Goal: Information Seeking & Learning: Learn about a topic

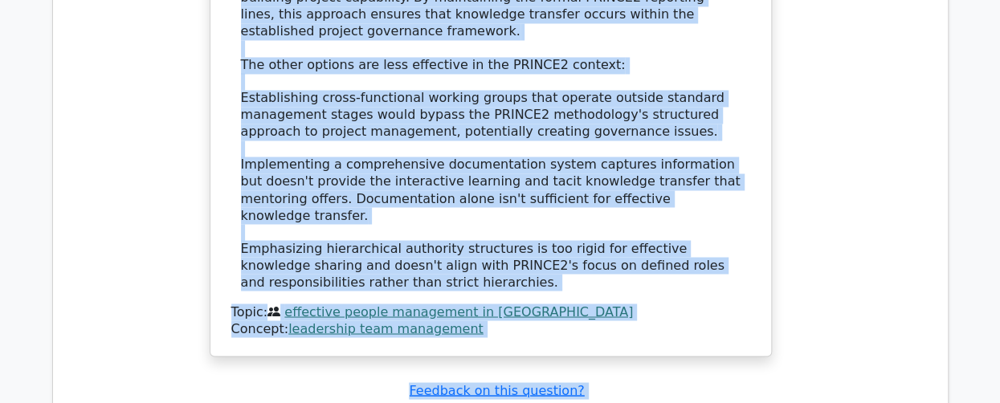
scroll to position [94240, 0]
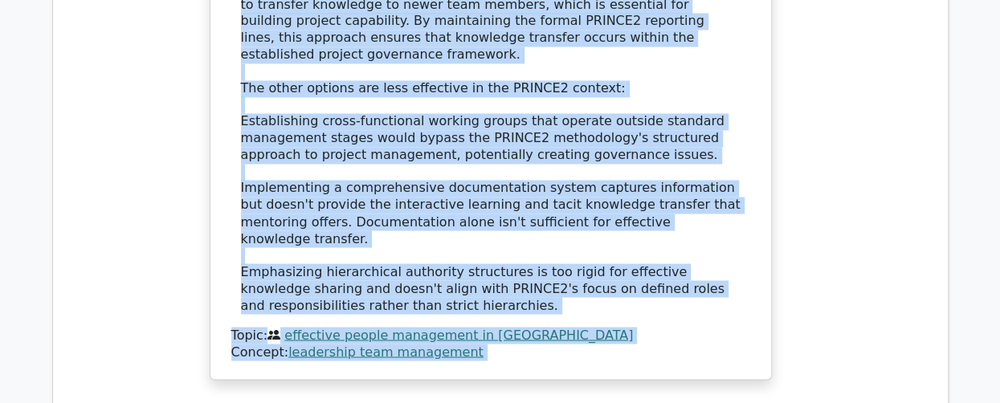
drag, startPoint x: 72, startPoint y: 15, endPoint x: 749, endPoint y: 85, distance: 680.0
copy tbody "76 PRINCE2 Principles in Context Intermediate Incorrect 0:00 min. Review In a P…"
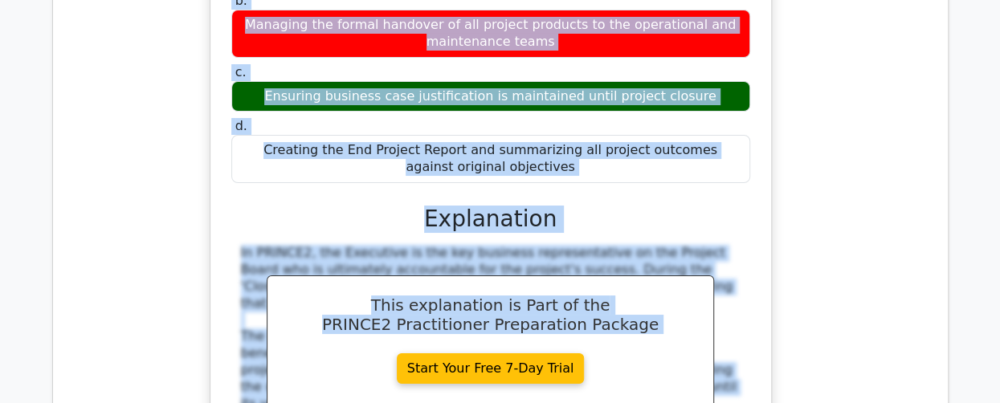
scroll to position [89501, 0]
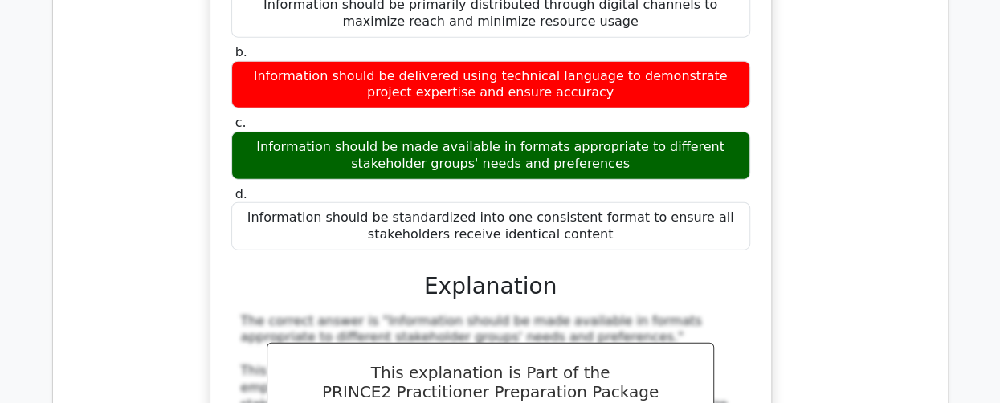
scroll to position [70898, 0]
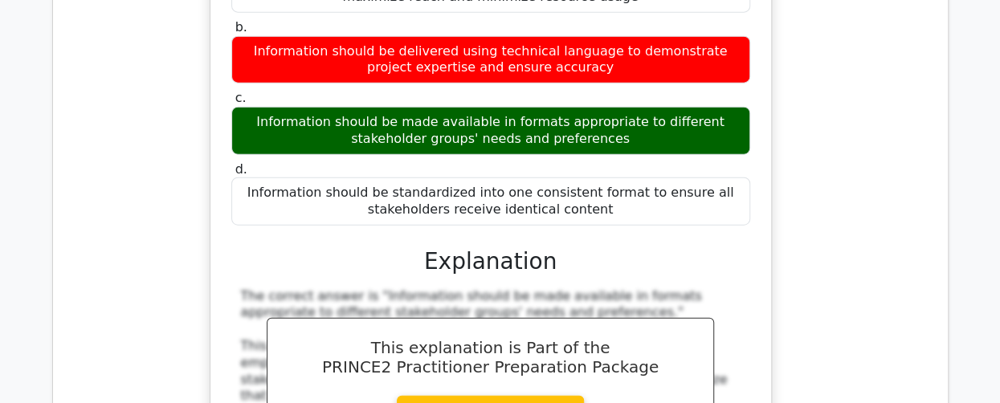
drag, startPoint x: 66, startPoint y: 290, endPoint x: 98, endPoint y: 290, distance: 32.1
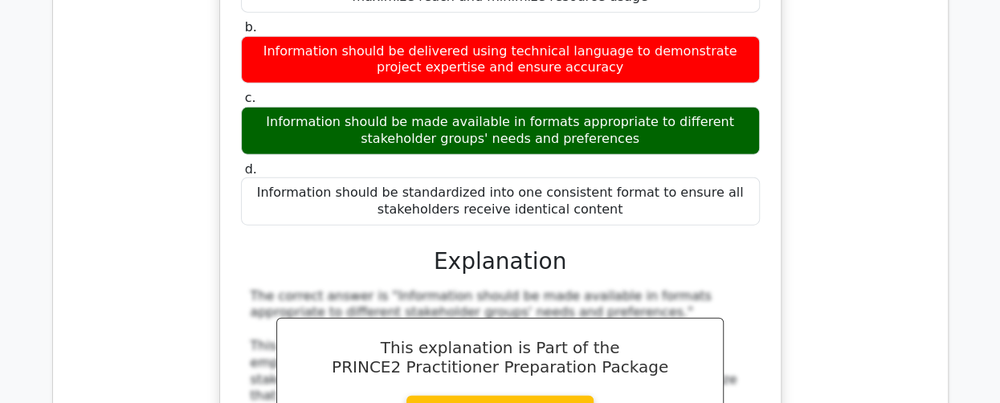
drag, startPoint x: 64, startPoint y: 291, endPoint x: 96, endPoint y: 288, distance: 31.4
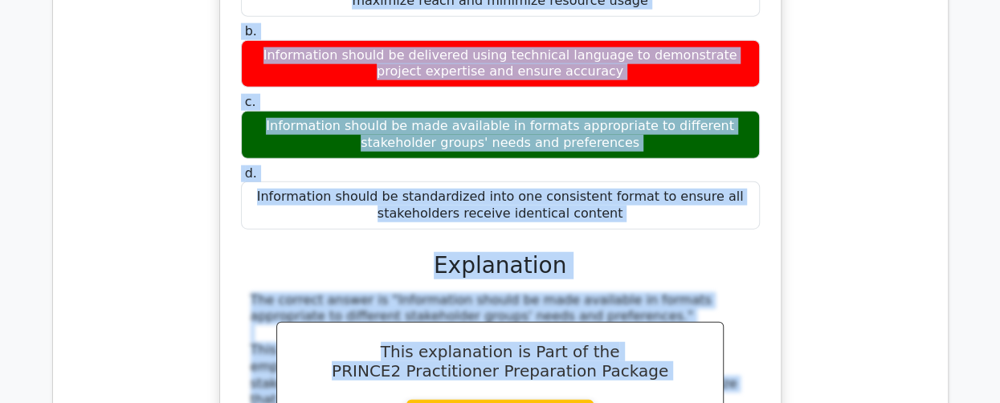
scroll to position [0, 10]
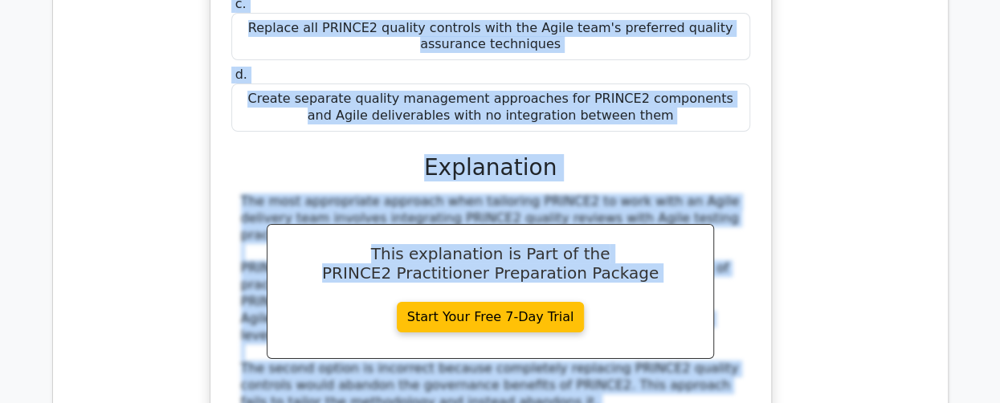
drag, startPoint x: 72, startPoint y: 290, endPoint x: 779, endPoint y: 433, distance: 721.2
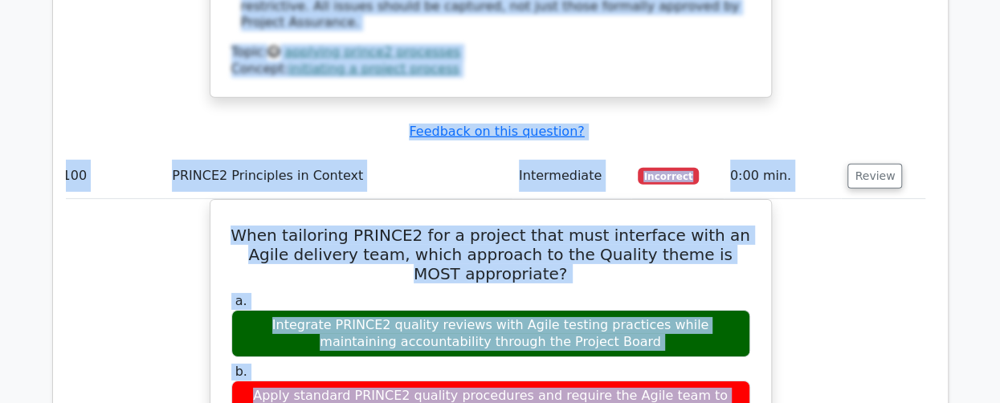
scroll to position [98261, 0]
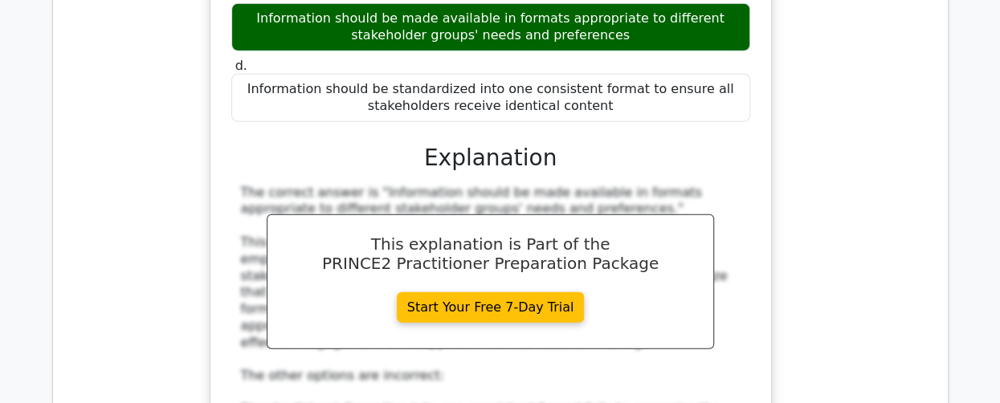
scroll to position [71073, 0]
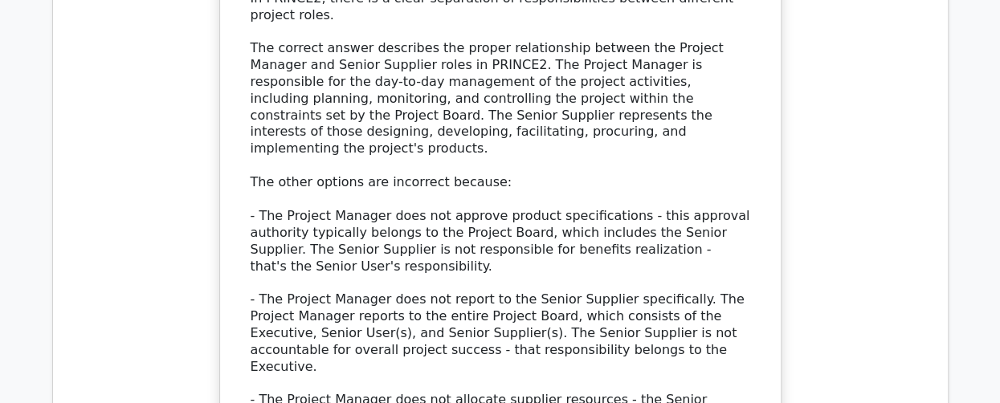
scroll to position [73334, 0]
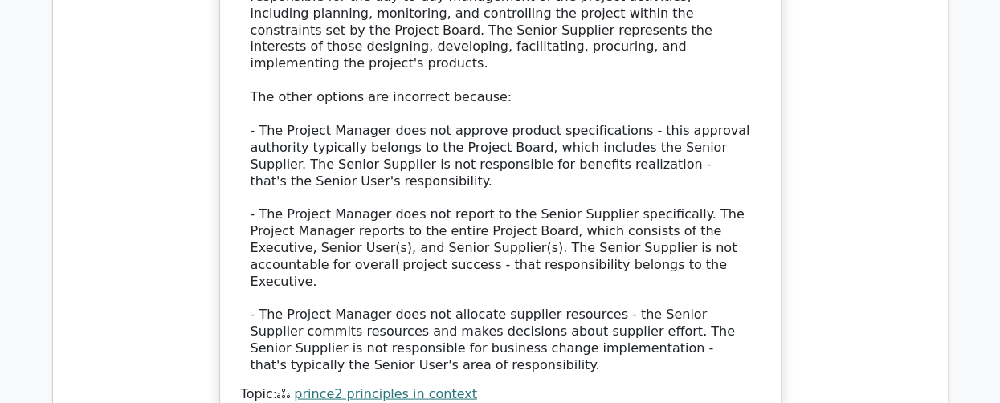
drag, startPoint x: 64, startPoint y: 120, endPoint x: 780, endPoint y: 379, distance: 761.3
copy tbody "76 PRINCE2 Principles in Context Intermediate Incorrect 0:00 min. Review In a P…"
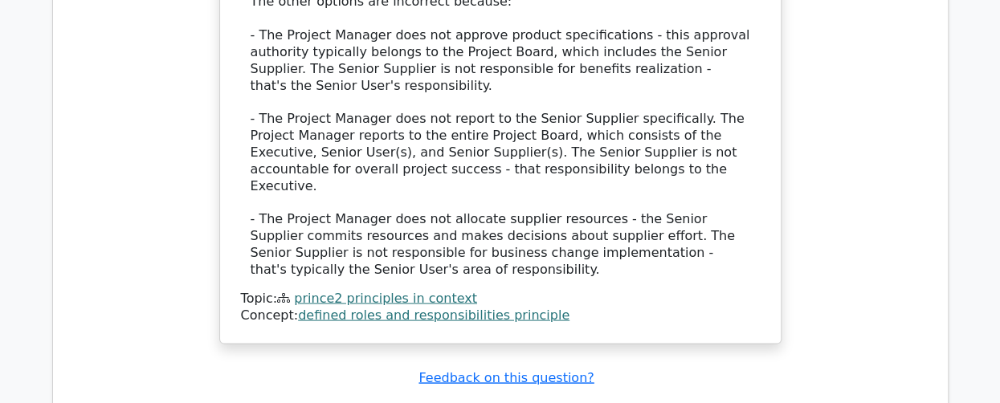
scroll to position [73655, 0]
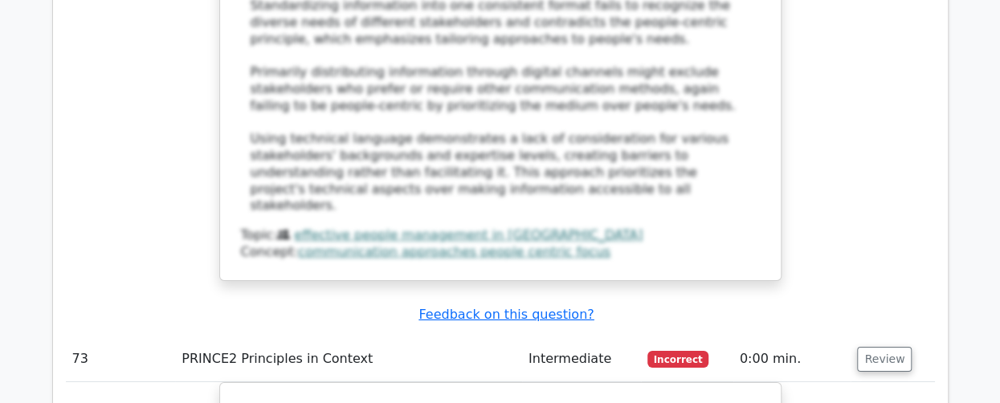
scroll to position [71085, 0]
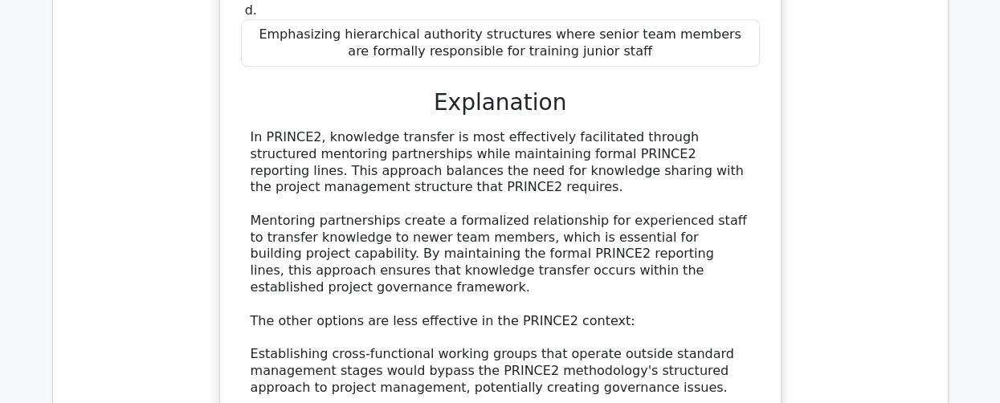
drag, startPoint x: 74, startPoint y: 111, endPoint x: 686, endPoint y: 374, distance: 666.4
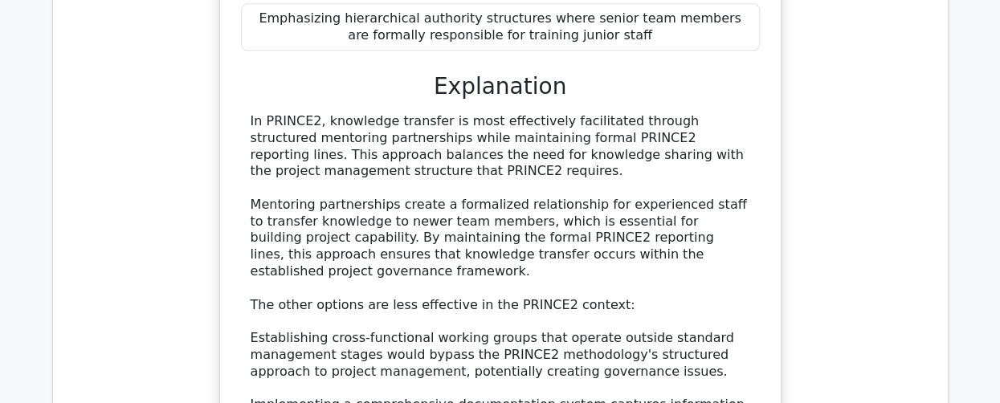
copy tbody "76 PRINCE2 Principles in Context Intermediate Incorrect 0:00 min. Review In a P…"
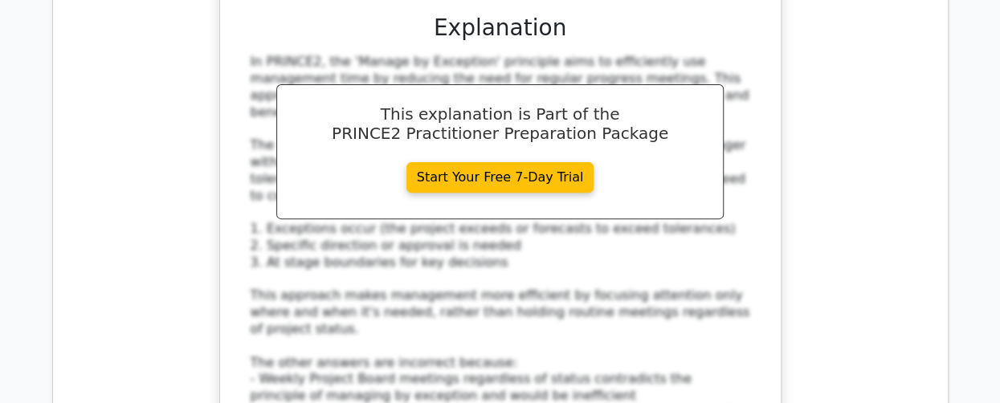
scroll to position [72174, 0]
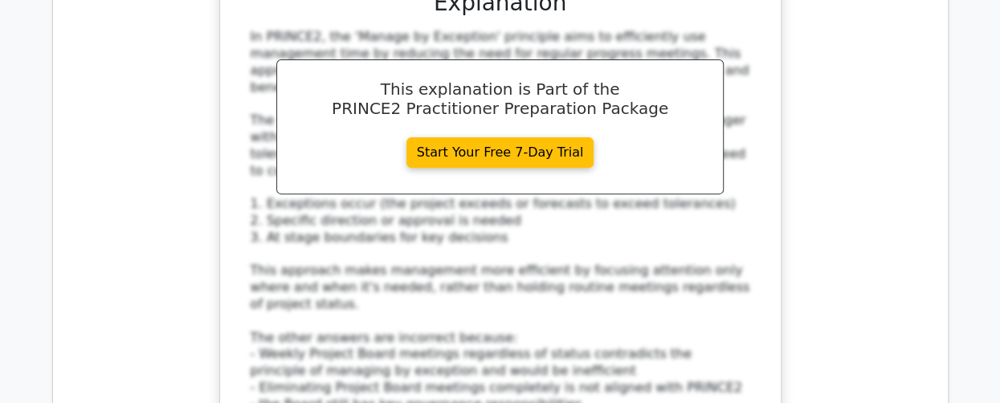
drag, startPoint x: 832, startPoint y: 257, endPoint x: 349, endPoint y: 209, distance: 485.2
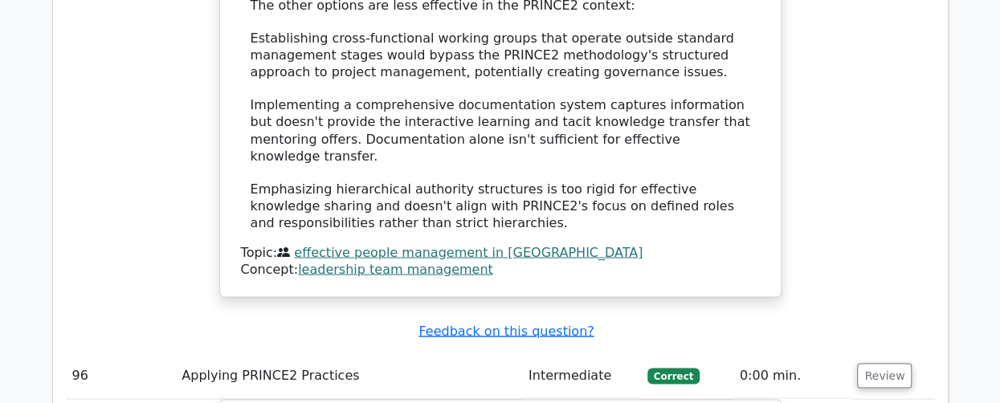
scroll to position [94345, 0]
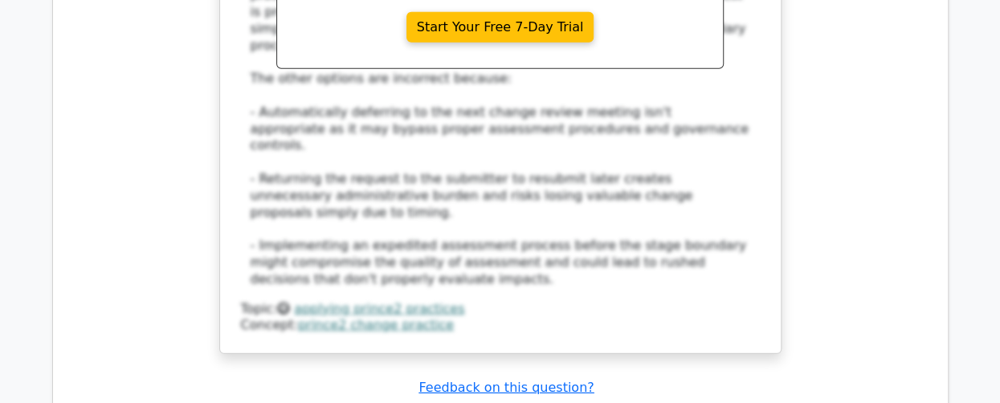
scroll to position [95309, 0]
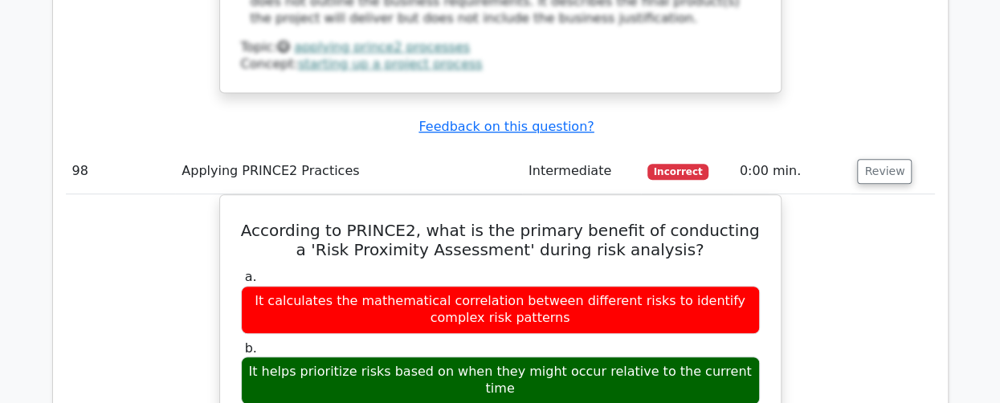
scroll to position [96433, 0]
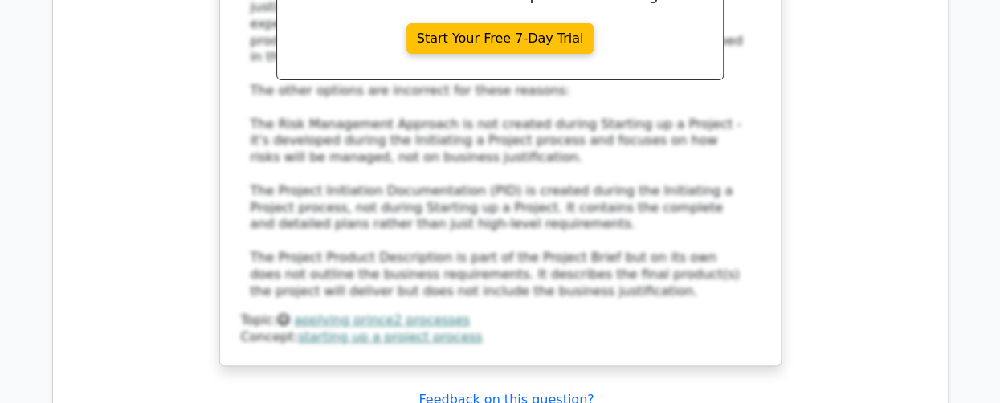
scroll to position [96192, 0]
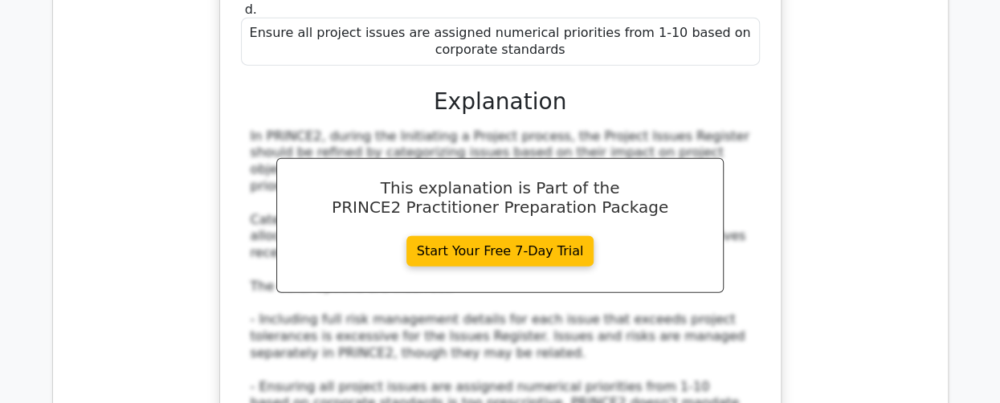
scroll to position [97959, 0]
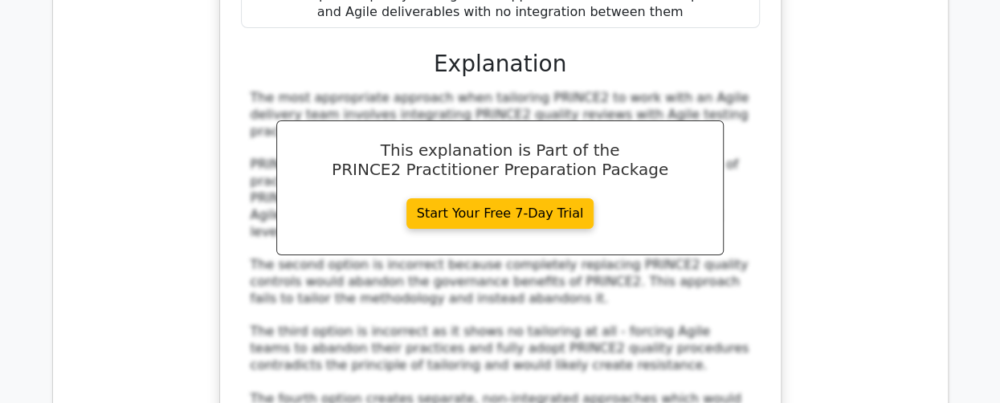
scroll to position [99084, 0]
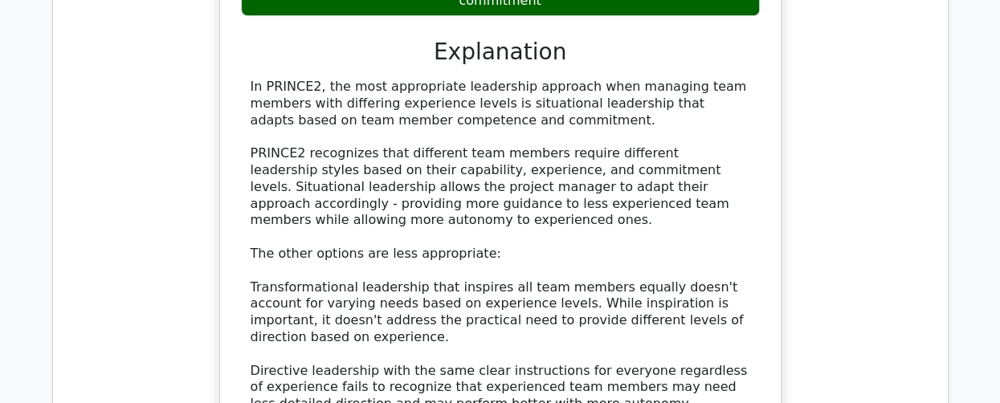
scroll to position [99968, 0]
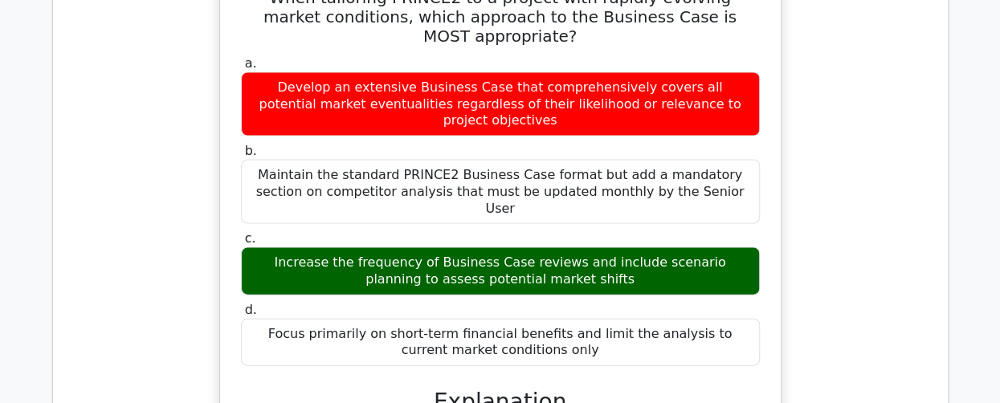
scroll to position [100610, 0]
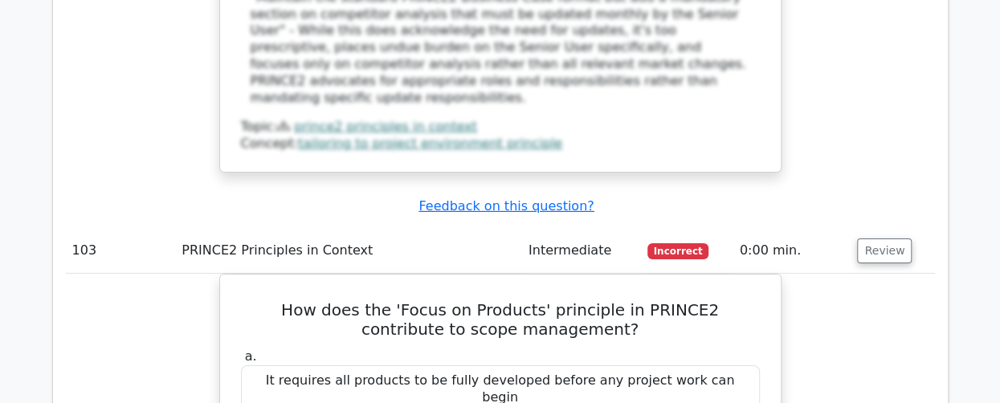
scroll to position [101574, 0]
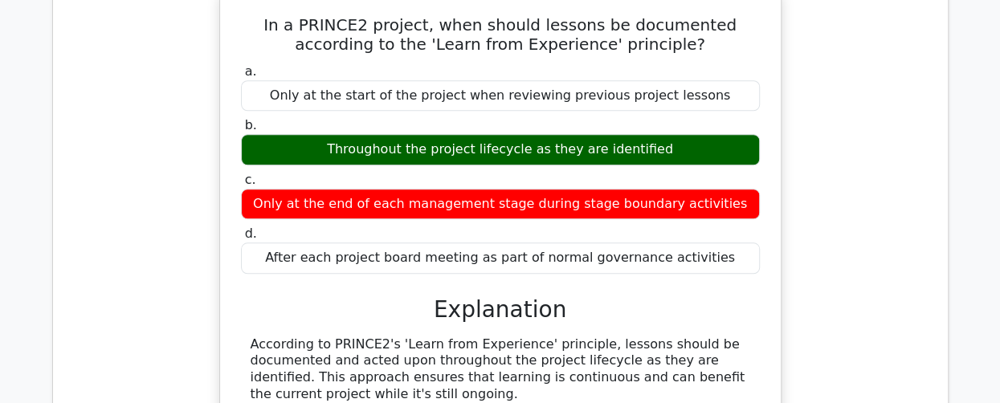
scroll to position [102618, 0]
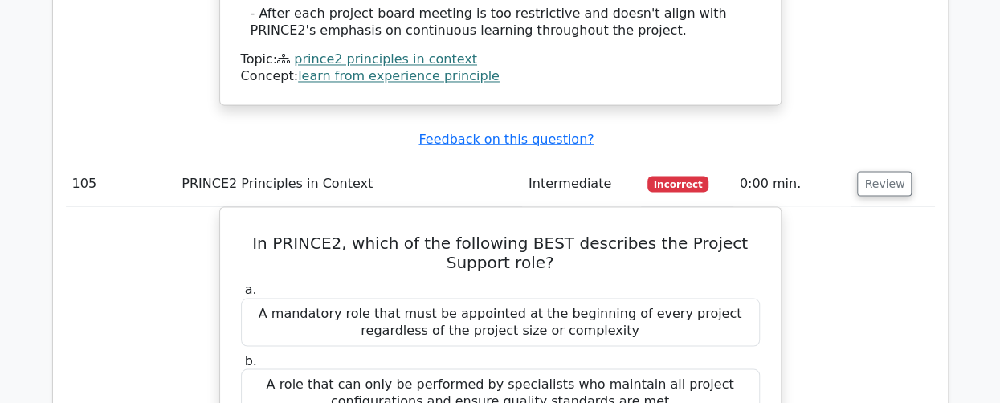
scroll to position [103422, 0]
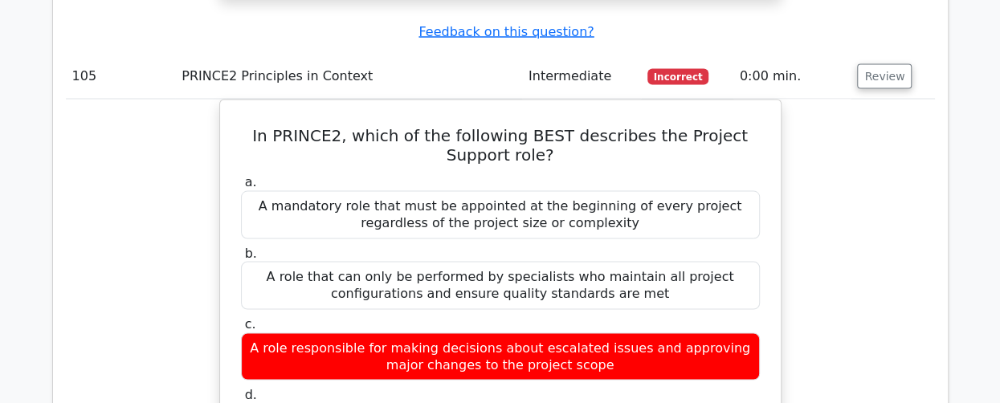
drag, startPoint x: 876, startPoint y: 217, endPoint x: 847, endPoint y: 186, distance: 42.0
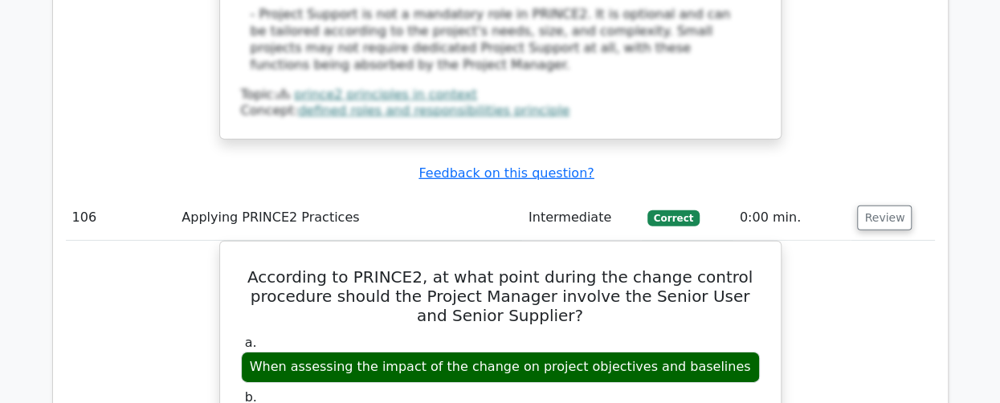
scroll to position [104466, 0]
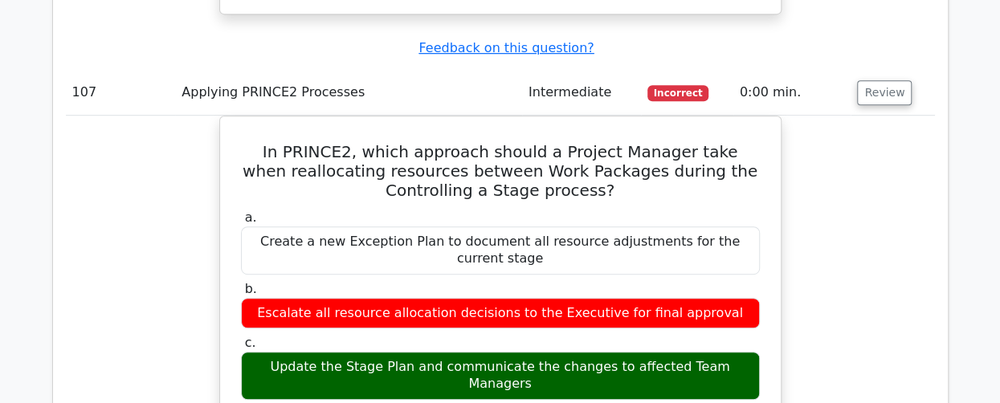
scroll to position [105350, 0]
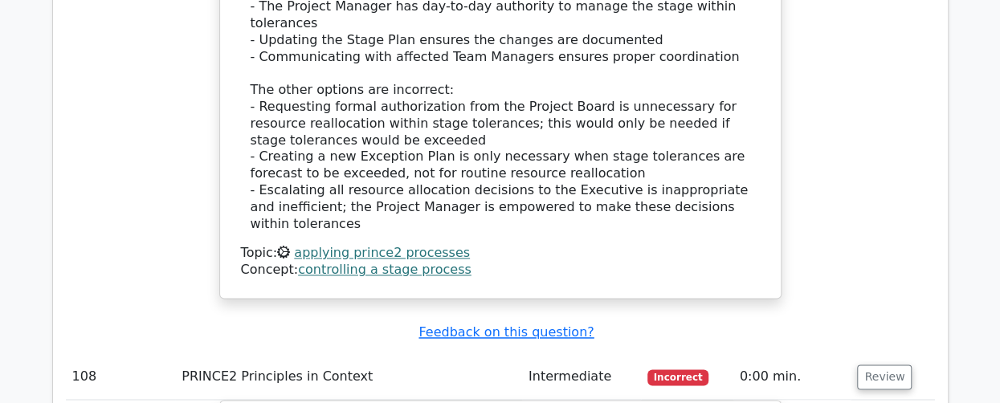
scroll to position [106314, 0]
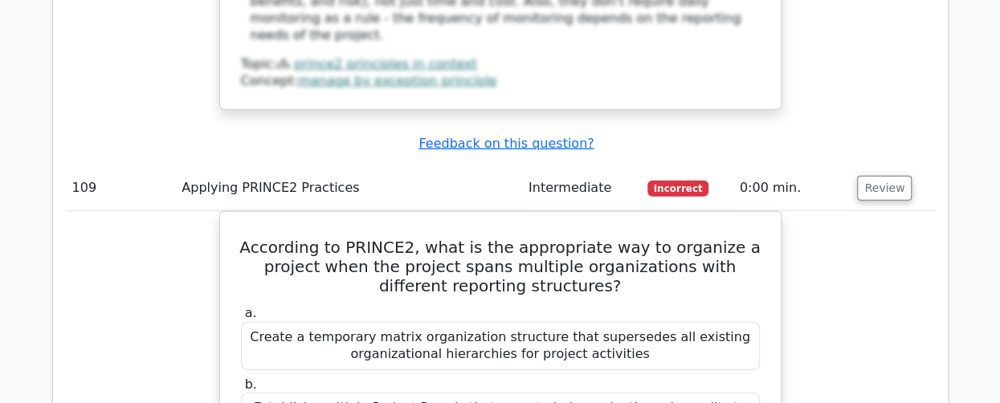
scroll to position [107278, 0]
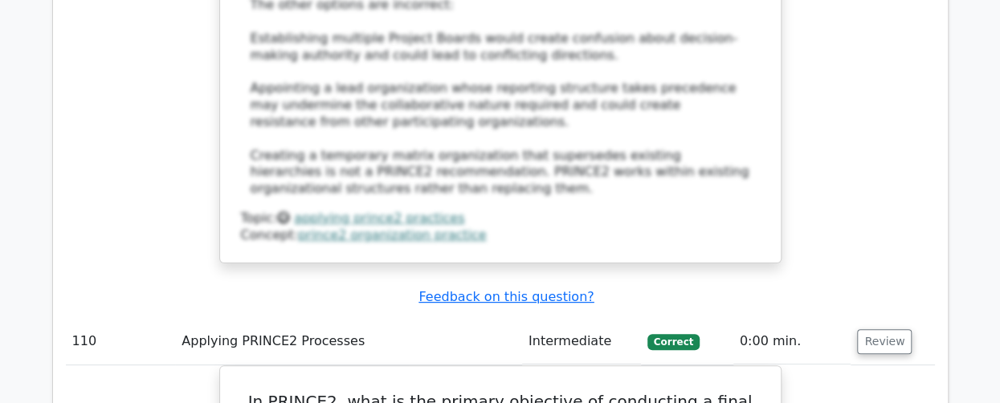
scroll to position [108000, 0]
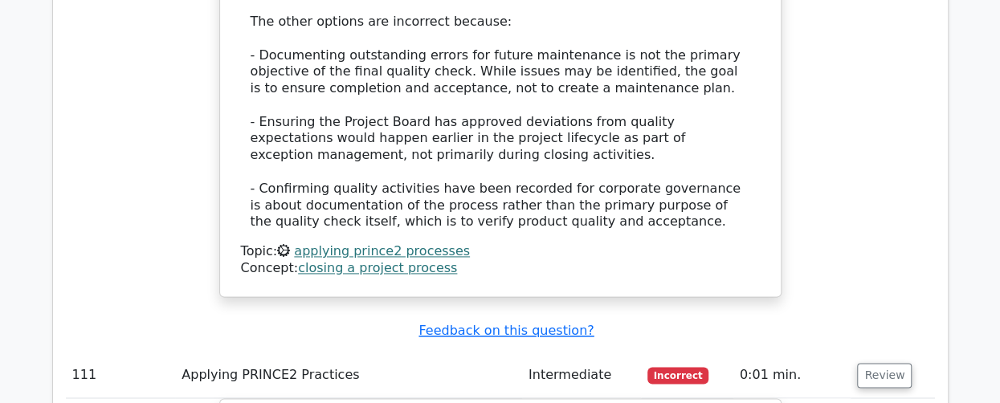
scroll to position [108964, 0]
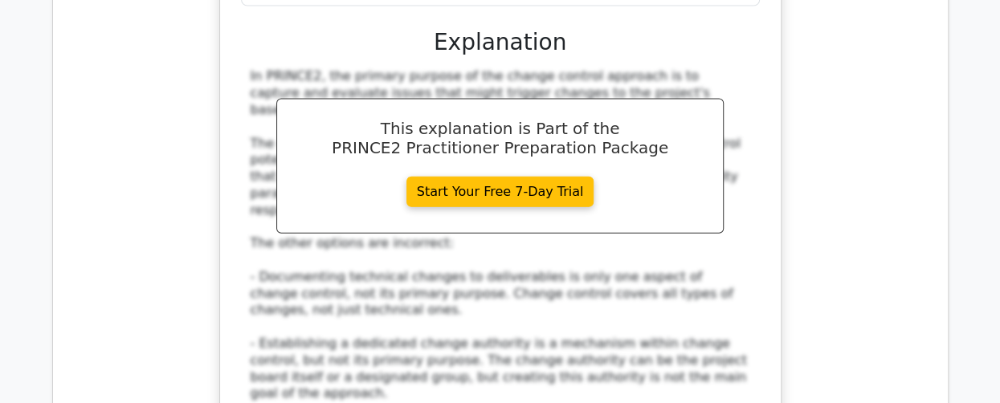
scroll to position [109687, 0]
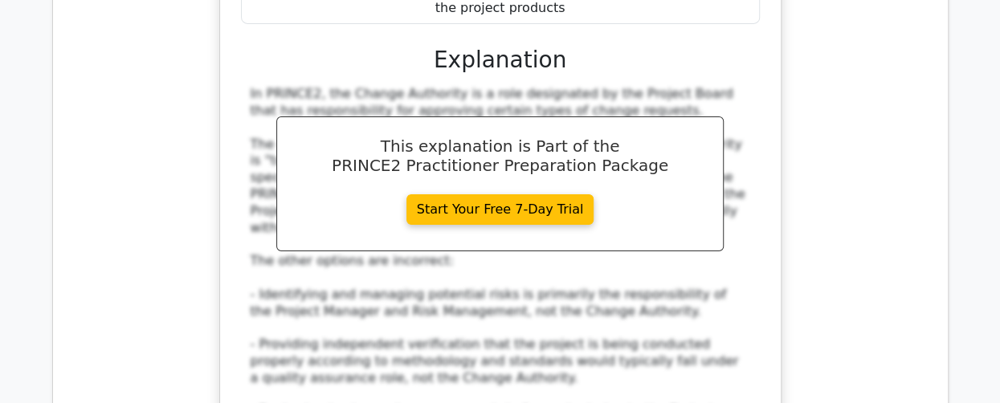
scroll to position [110651, 0]
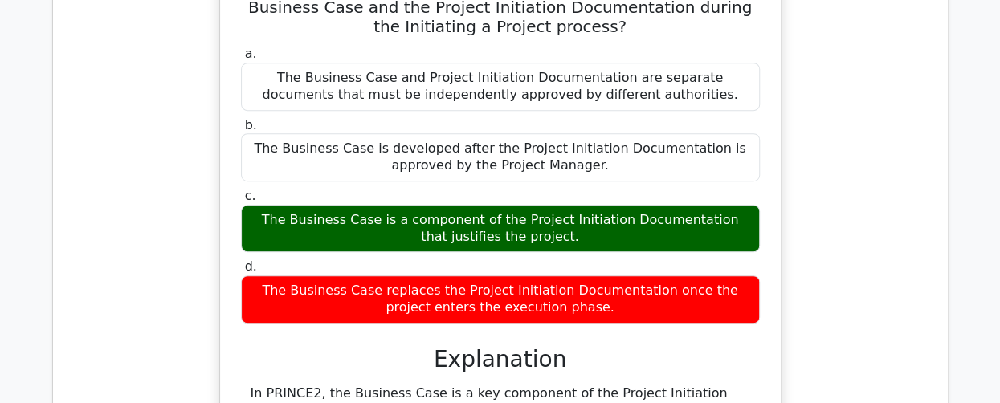
scroll to position [111696, 0]
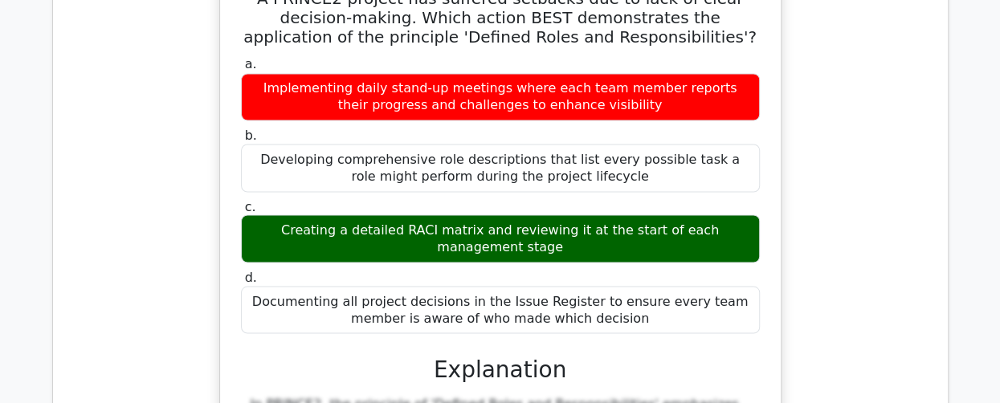
scroll to position [112579, 0]
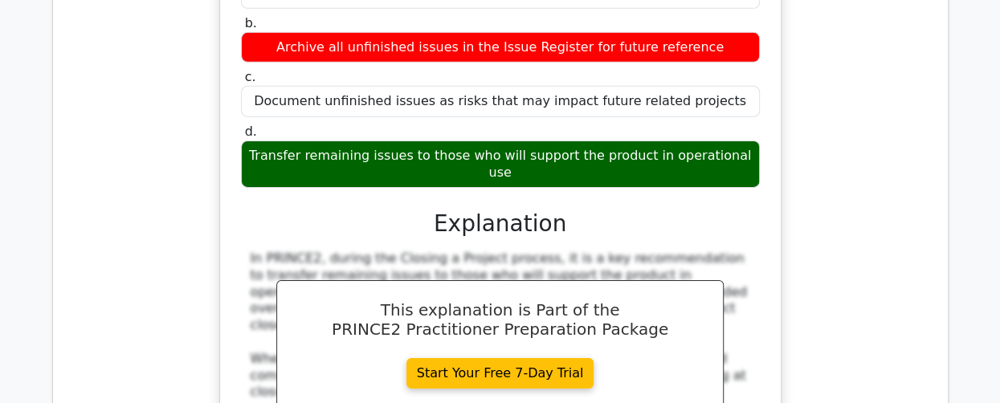
scroll to position [113543, 0]
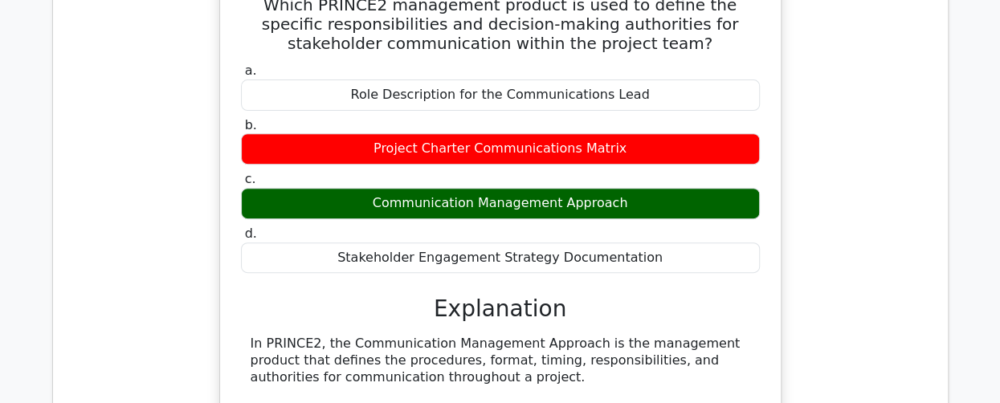
scroll to position [114507, 0]
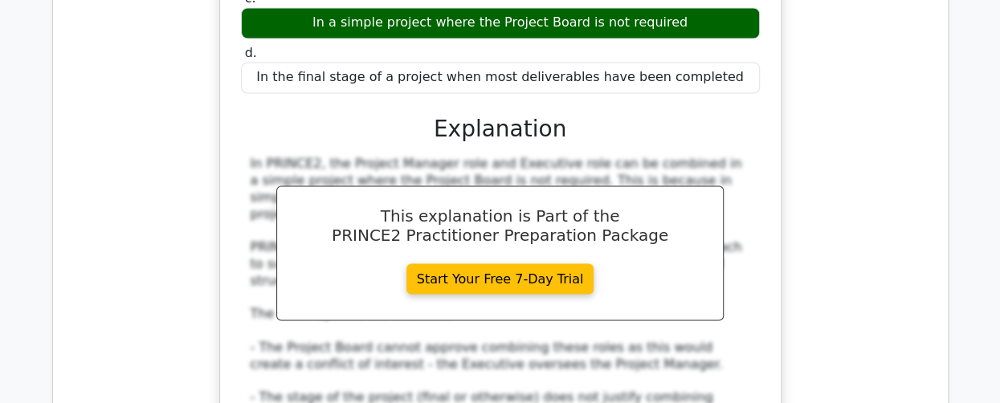
scroll to position [115391, 0]
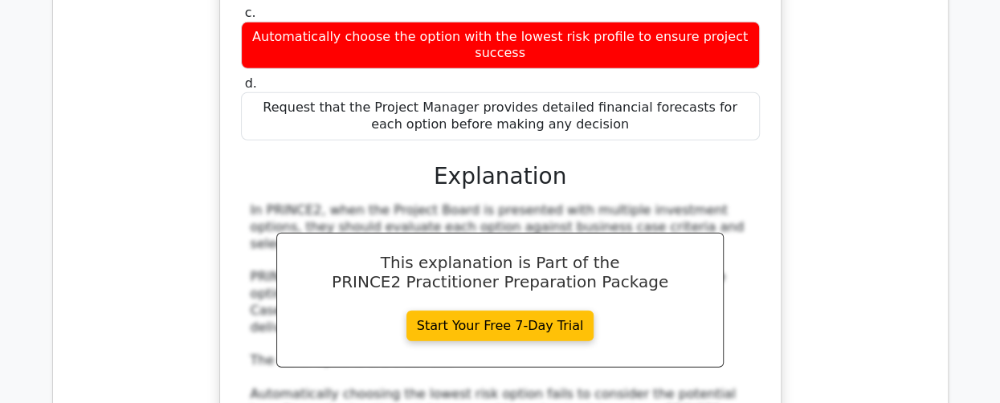
scroll to position [116194, 0]
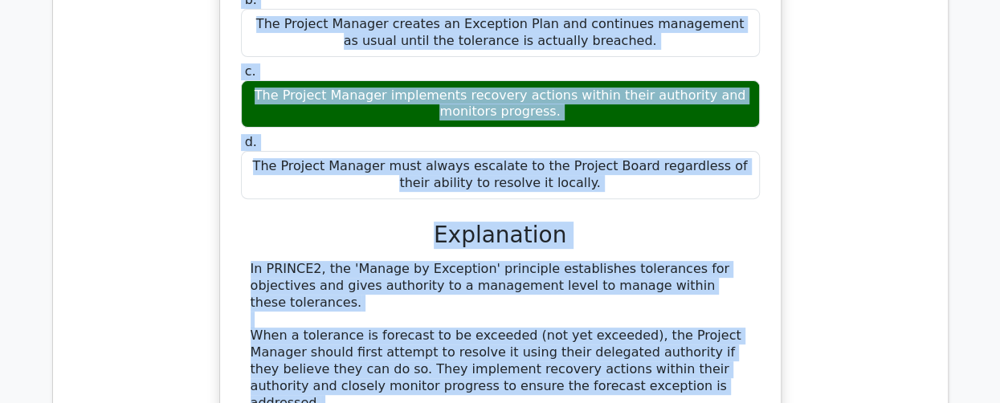
scroll to position [117065, 0]
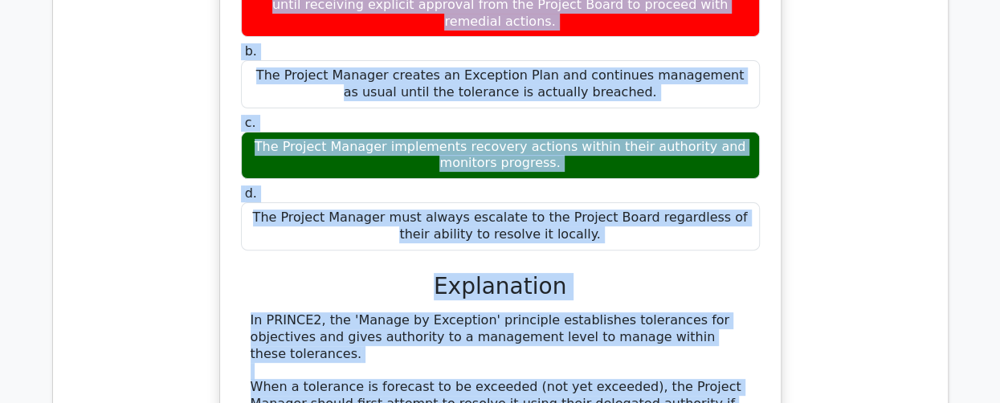
drag, startPoint x: 73, startPoint y: 155, endPoint x: 542, endPoint y: 193, distance: 470.6
copy tbody "101 Effective People Management in PRINCE2 Intermediate Correct 0:02 min. Revie…"
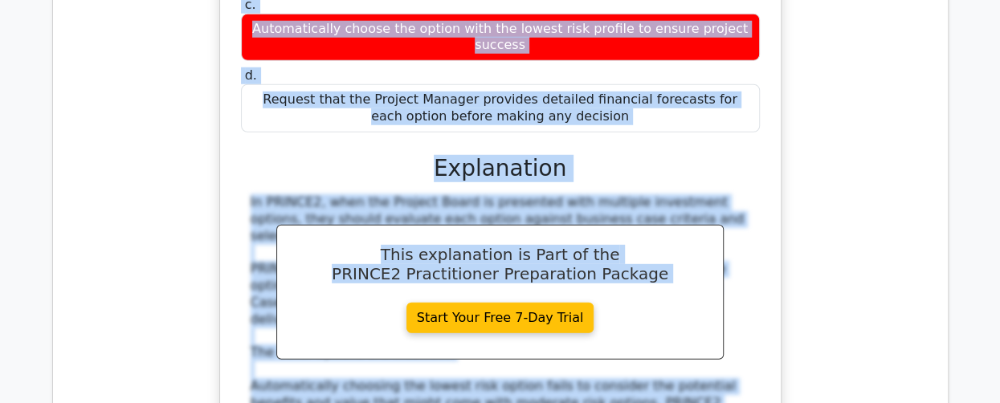
scroll to position [116101, 0]
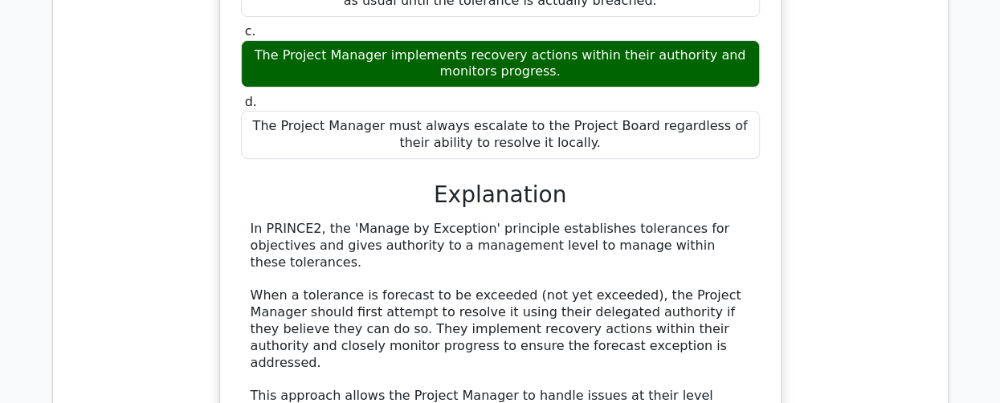
scroll to position [117267, 0]
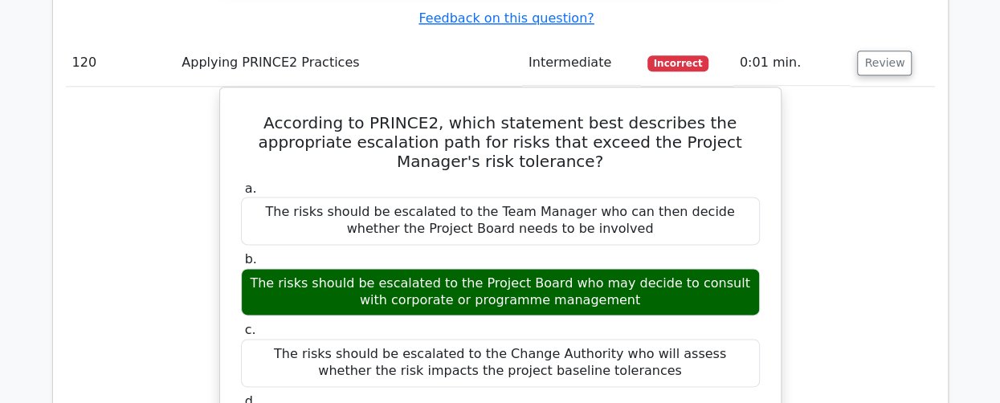
scroll to position [118070, 0]
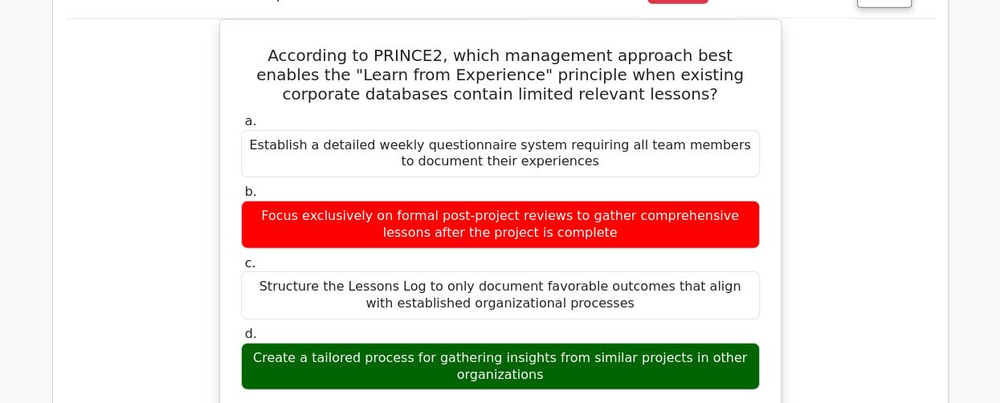
scroll to position [119034, 0]
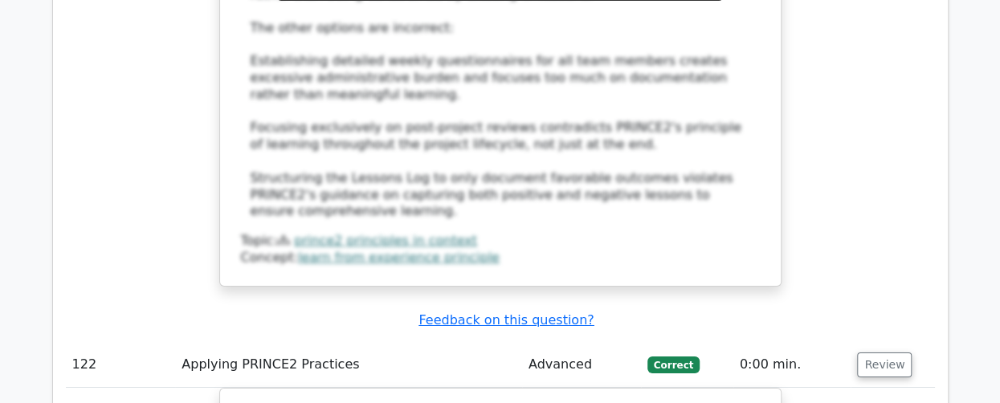
scroll to position [119918, 0]
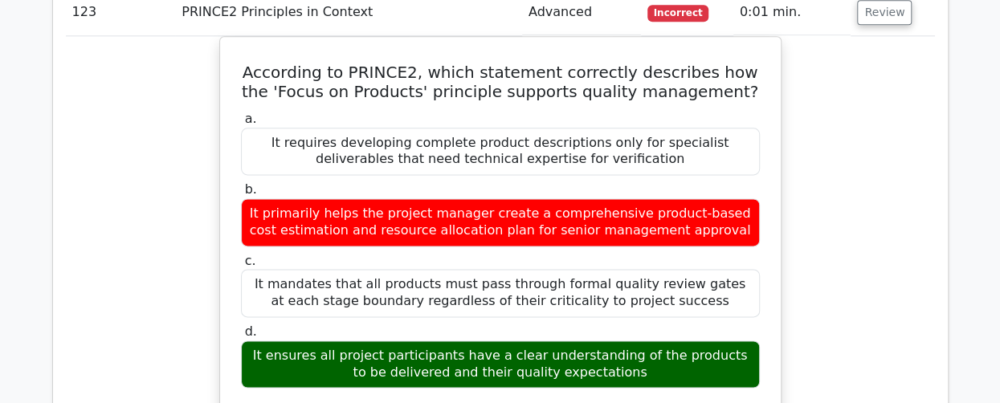
scroll to position [121043, 0]
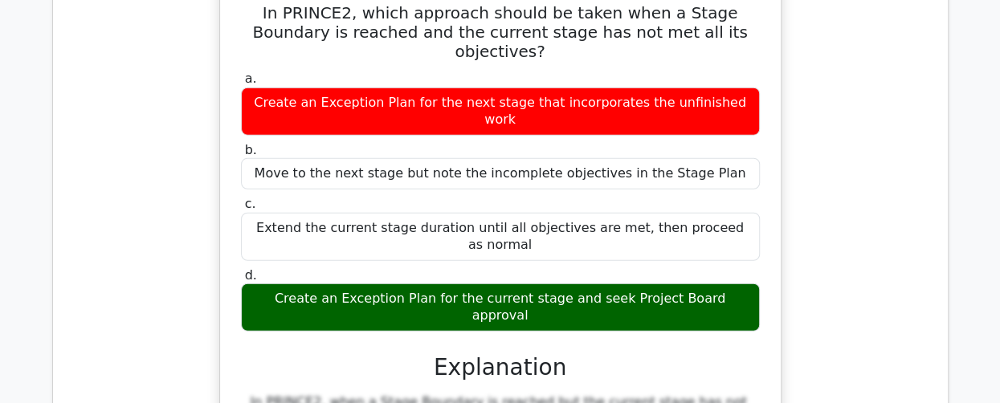
scroll to position [122007, 0]
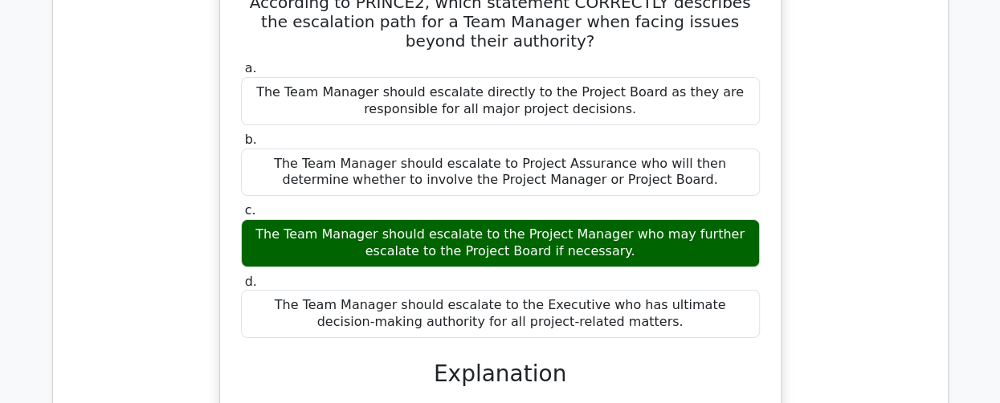
scroll to position [122971, 0]
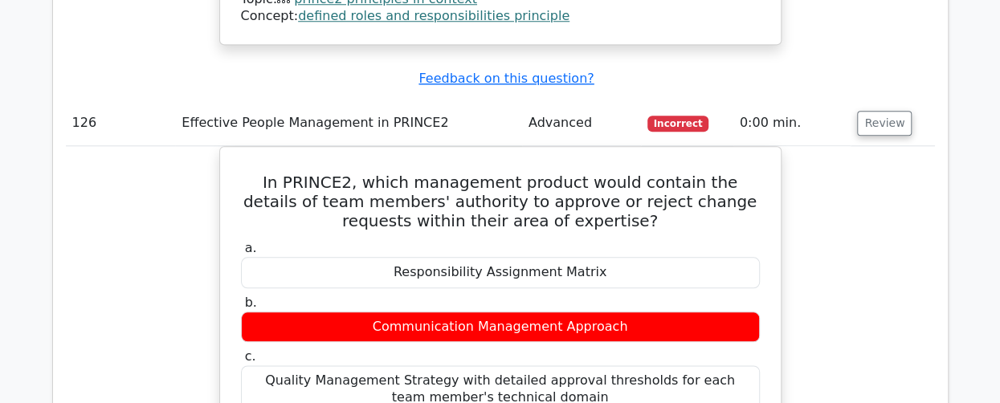
scroll to position [123854, 0]
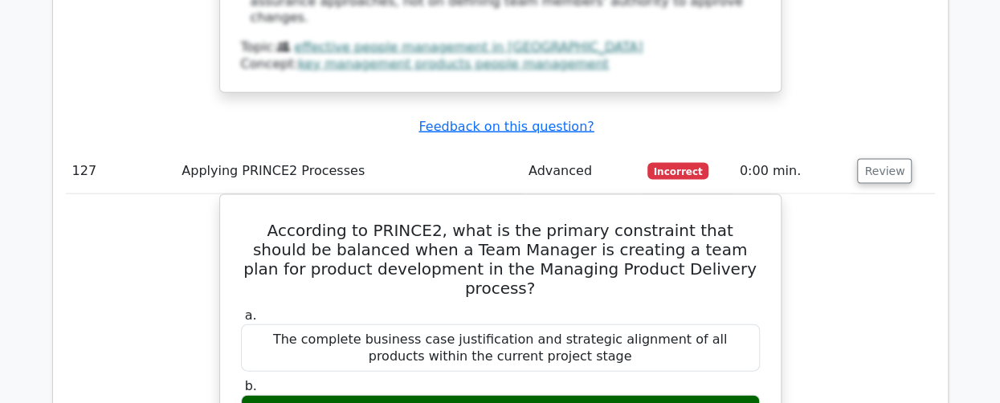
scroll to position [124657, 0]
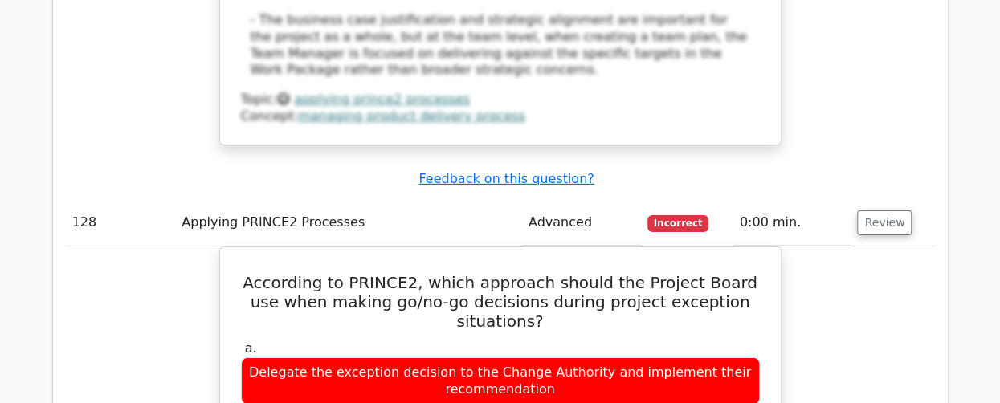
scroll to position [125621, 0]
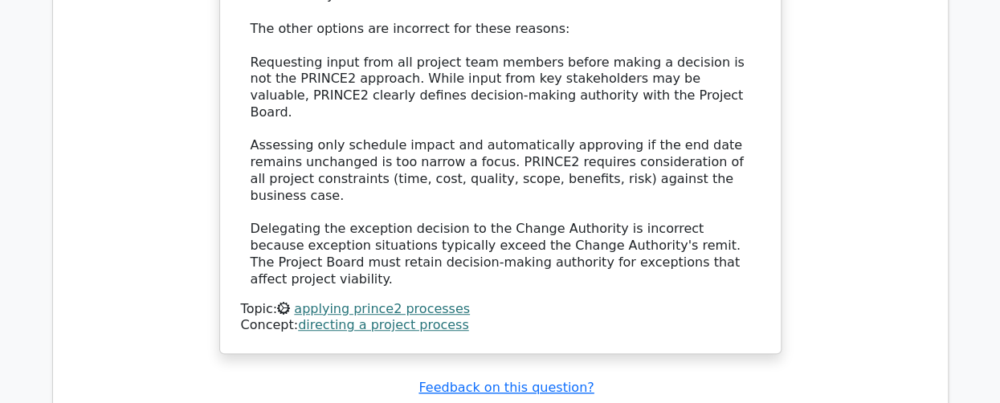
scroll to position [126585, 0]
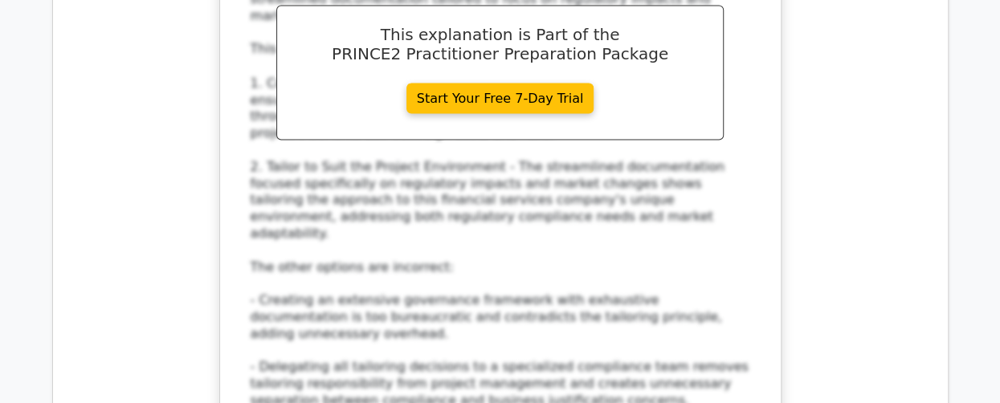
scroll to position [127389, 0]
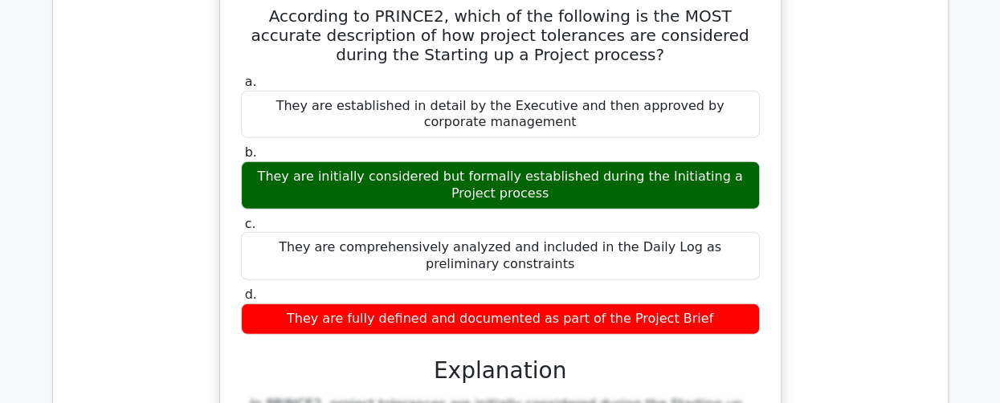
scroll to position [128353, 0]
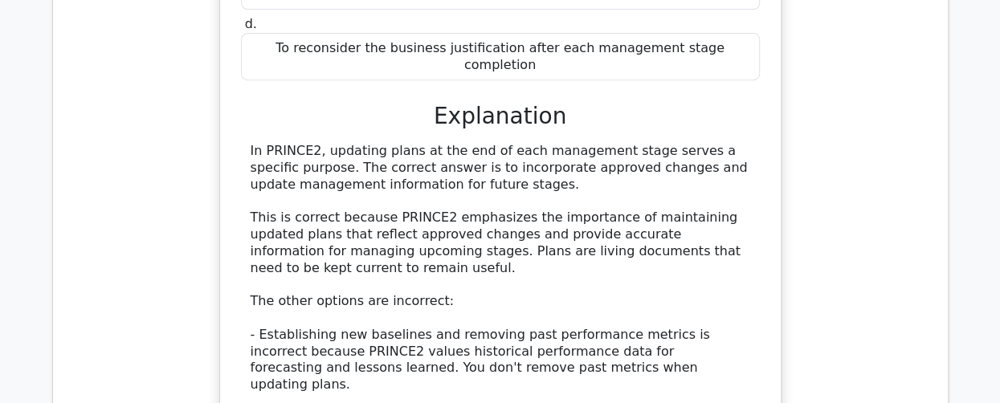
scroll to position [129397, 0]
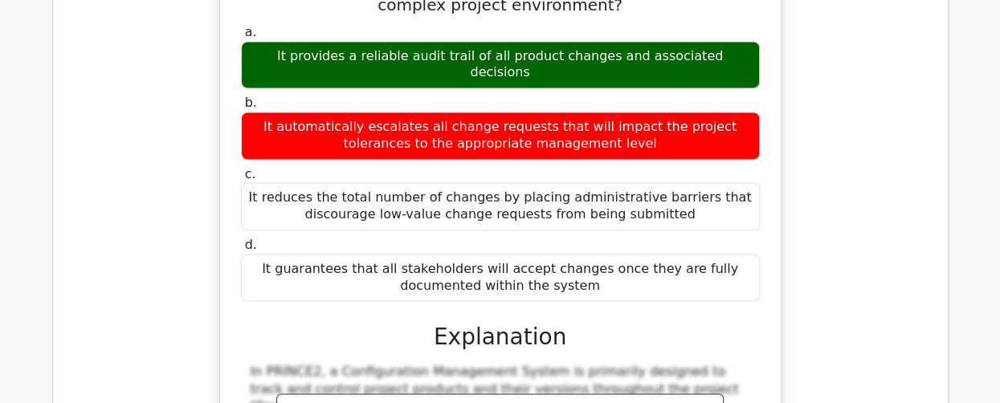
scroll to position [130120, 0]
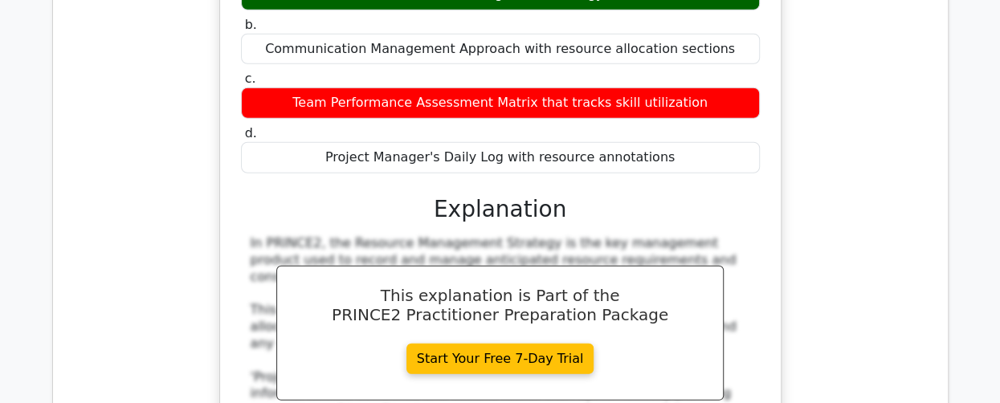
scroll to position [131164, 0]
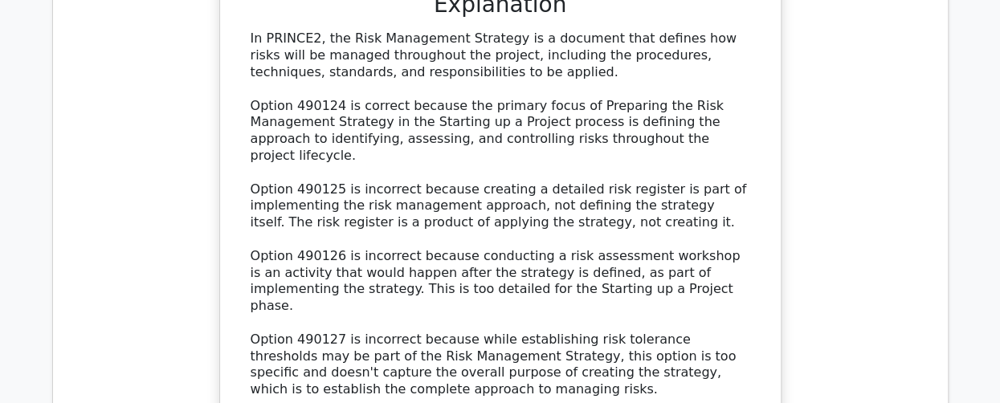
scroll to position [132208, 0]
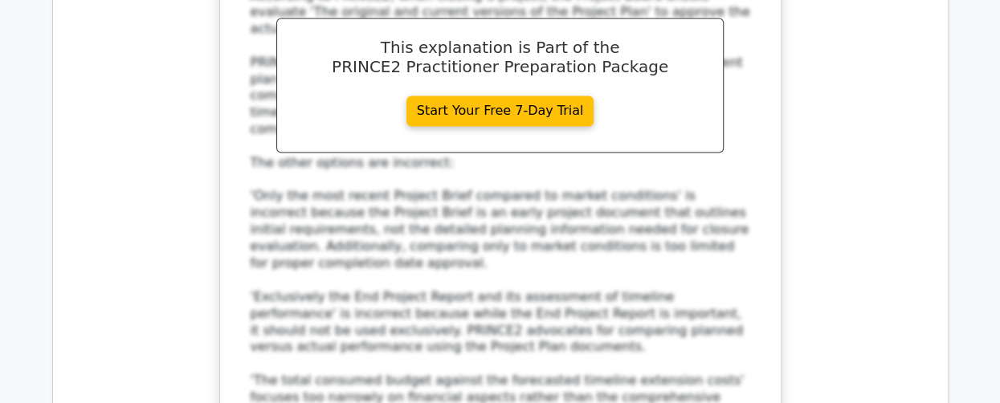
scroll to position [133172, 0]
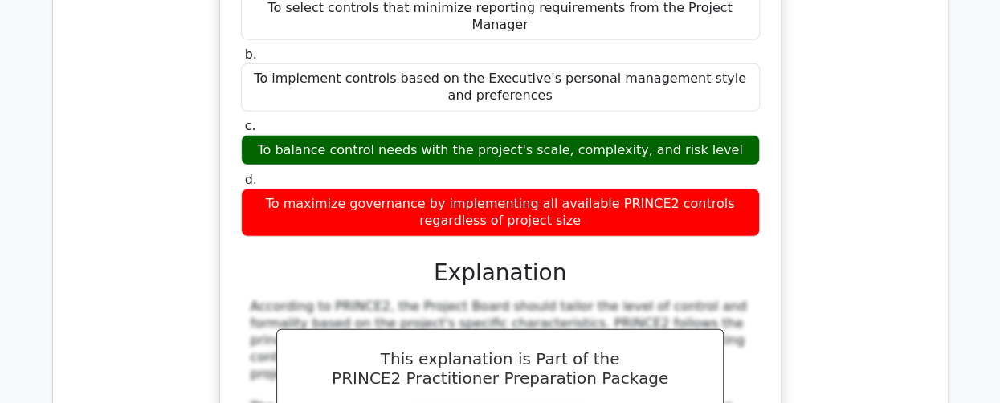
scroll to position [134056, 0]
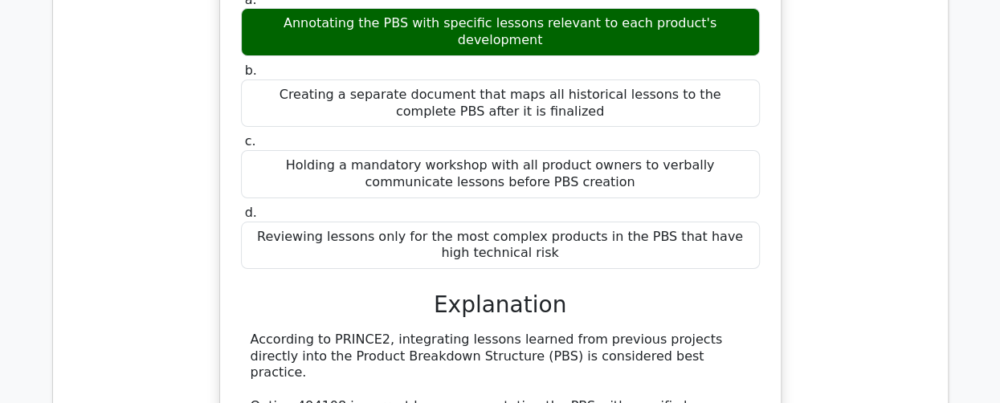
scroll to position [135020, 0]
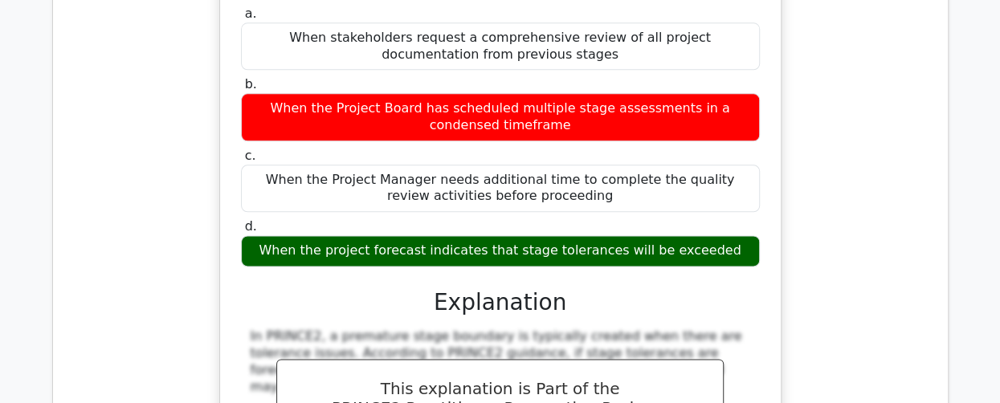
scroll to position [135823, 0]
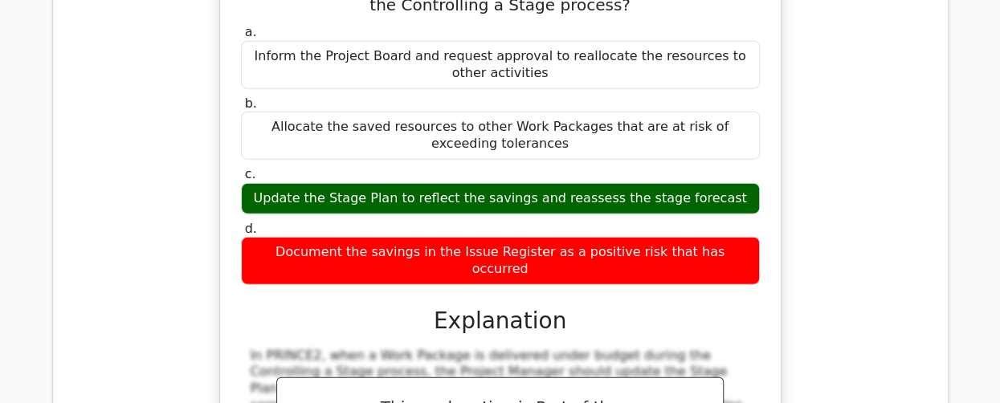
scroll to position [136867, 0]
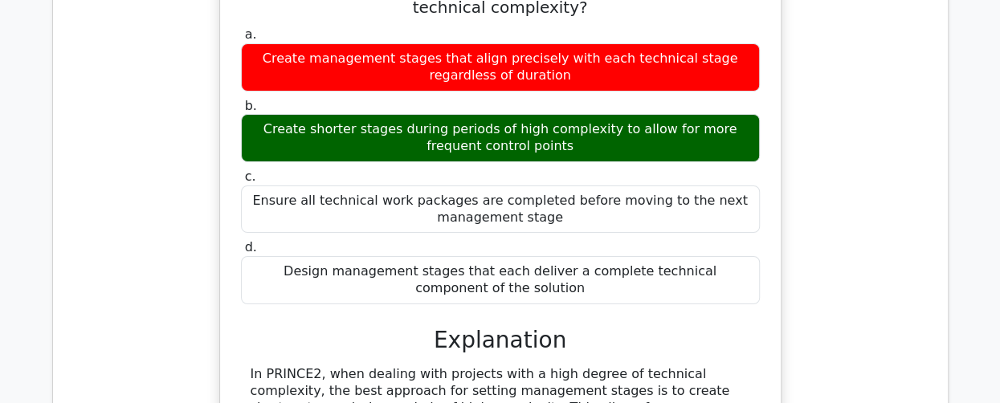
scroll to position [137831, 0]
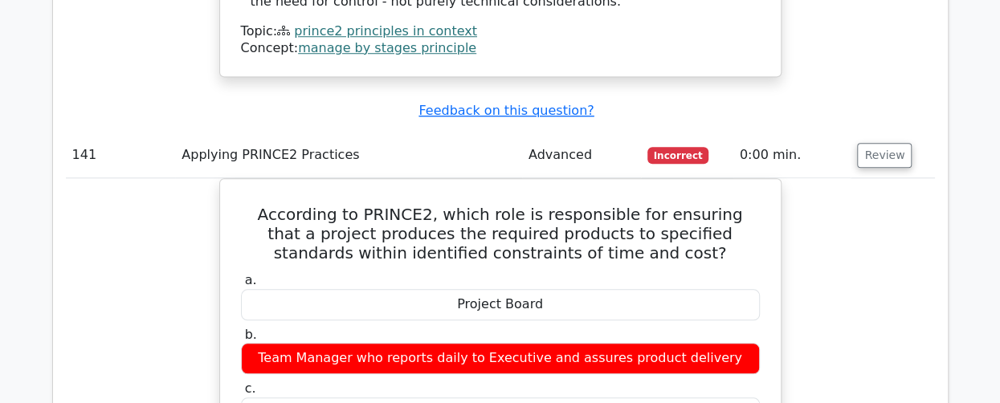
scroll to position [138795, 0]
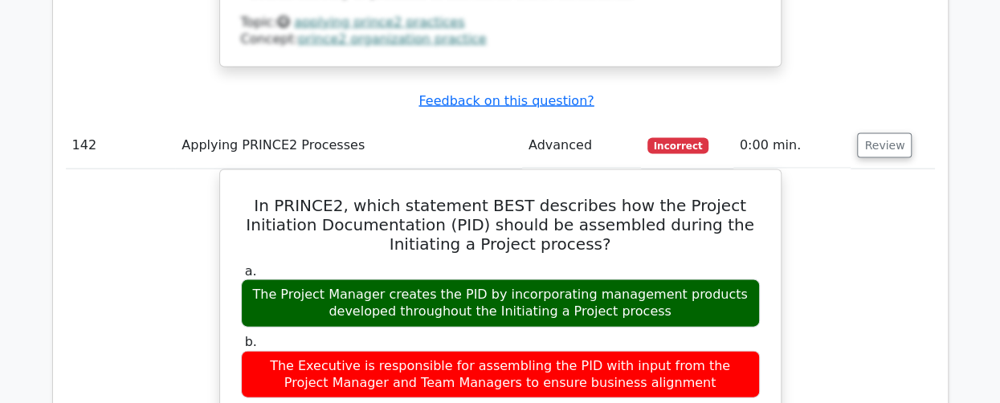
scroll to position [139599, 0]
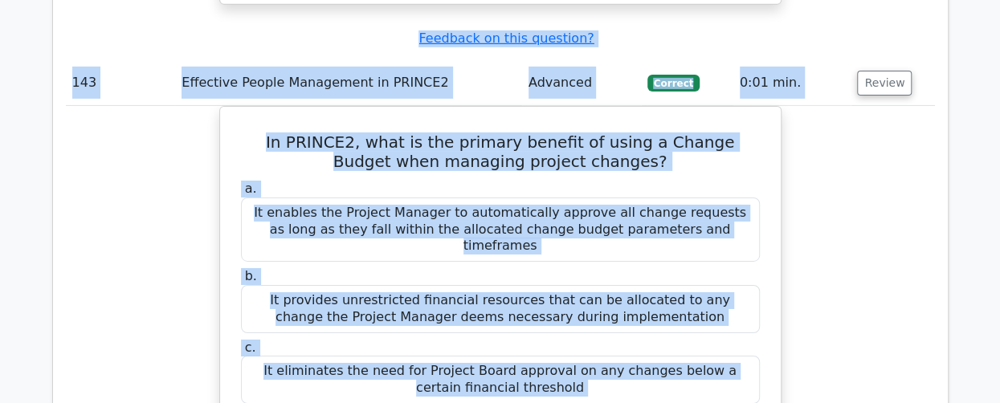
scroll to position [140549, 0]
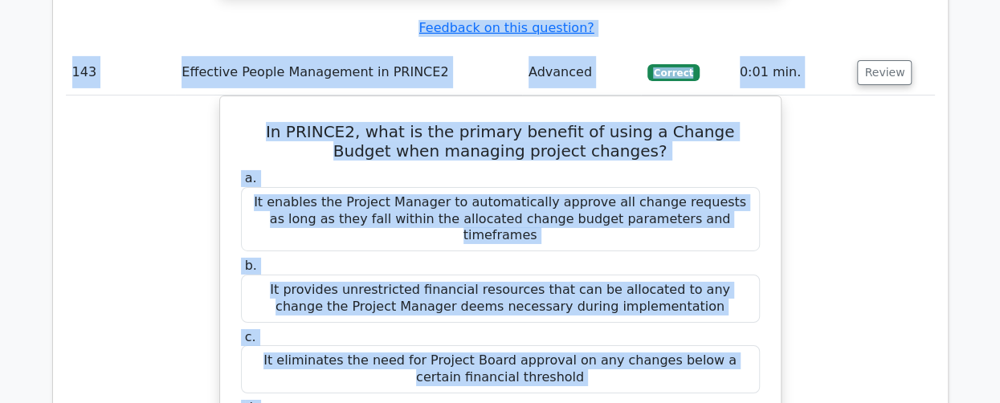
drag, startPoint x: 76, startPoint y: 251, endPoint x: 321, endPoint y: 100, distance: 287.8
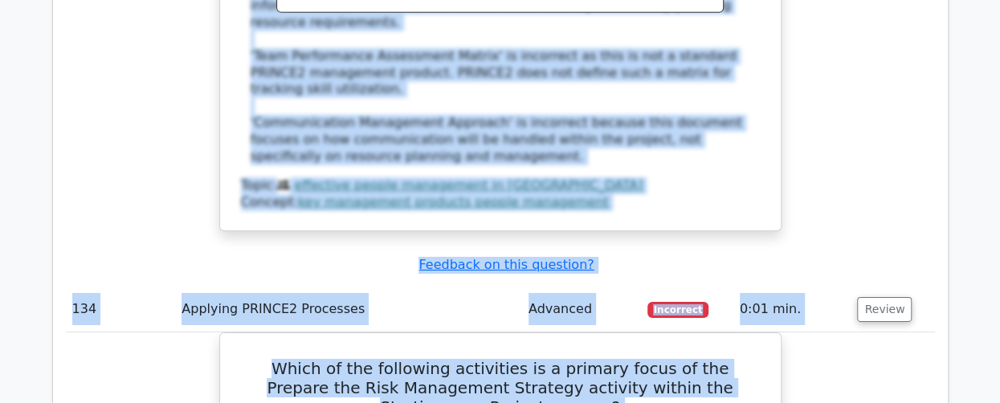
scroll to position [131150, 0]
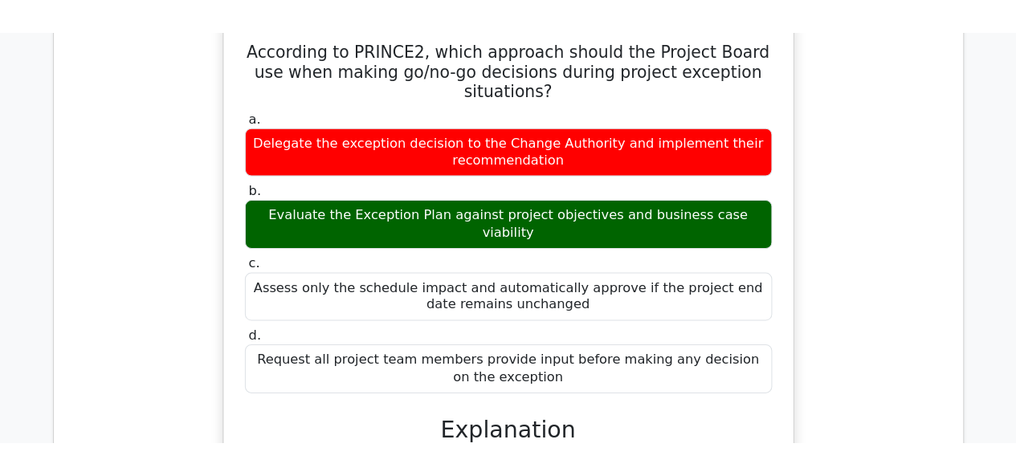
scroll to position [125730, 0]
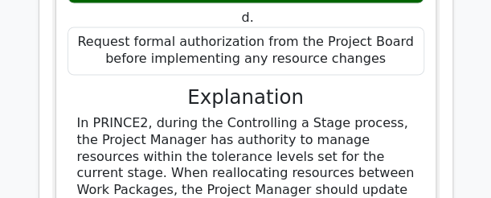
drag, startPoint x: 432, startPoint y: 399, endPoint x: 21, endPoint y: 67, distance: 528.4
